Goal: Information Seeking & Learning: Learn about a topic

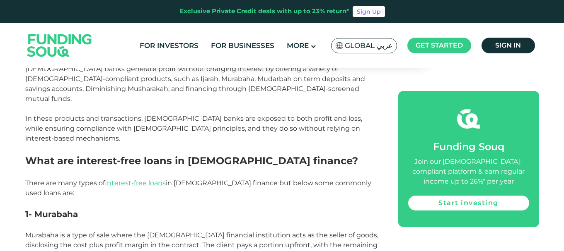
scroll to position [1178, 0]
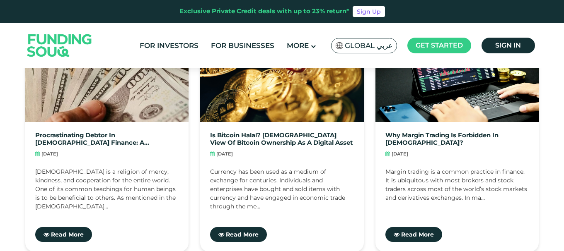
scroll to position [1257, 0]
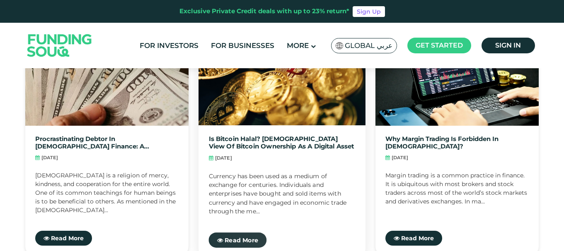
click at [250, 233] on link "Read More" at bounding box center [238, 240] width 58 height 15
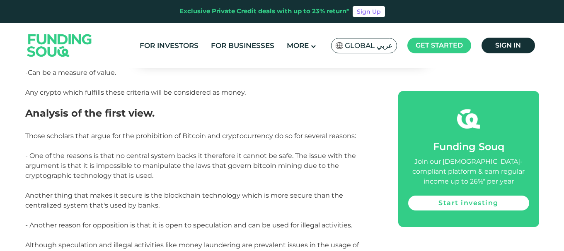
scroll to position [1546, 0]
